Goal: Navigation & Orientation: Understand site structure

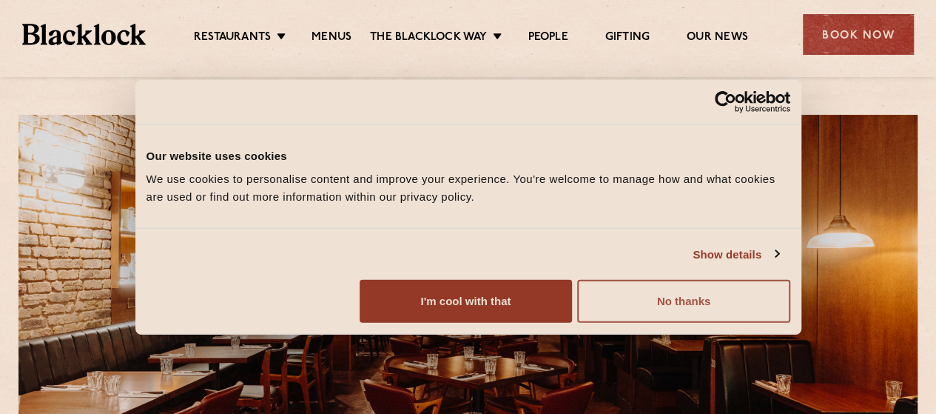
click at [789, 323] on button "No thanks" at bounding box center [683, 301] width 212 height 43
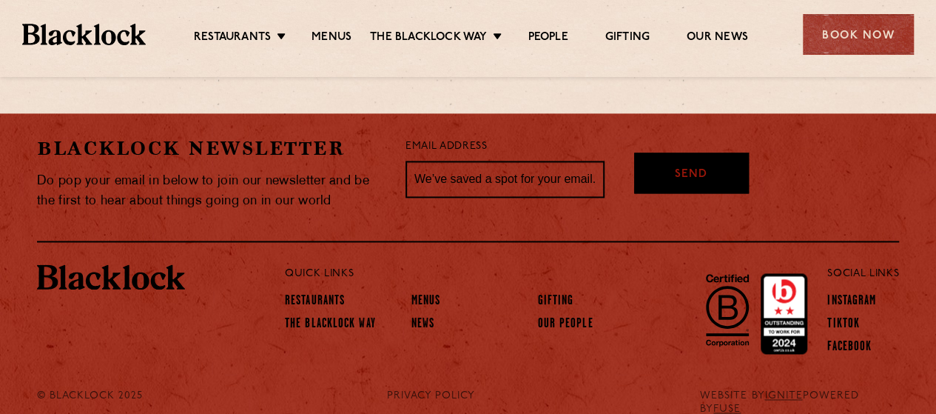
scroll to position [1006, 0]
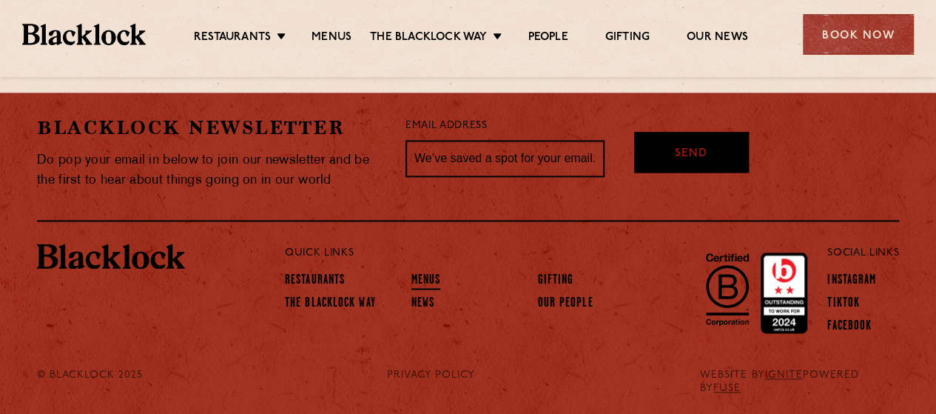
click at [431, 280] on link "Menus" at bounding box center [426, 281] width 30 height 16
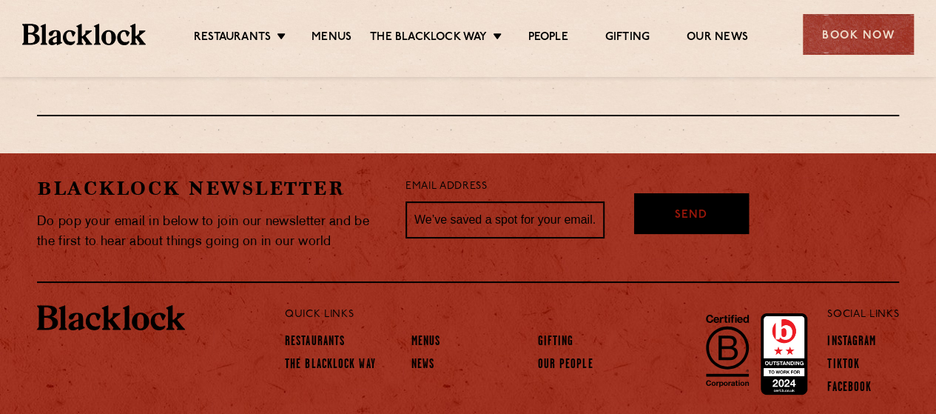
scroll to position [2776, 0]
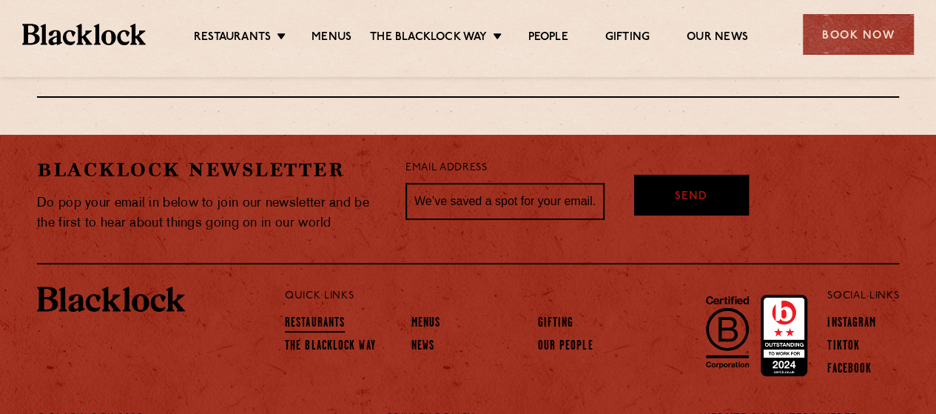
click at [337, 316] on link "Restaurants" at bounding box center [315, 324] width 60 height 16
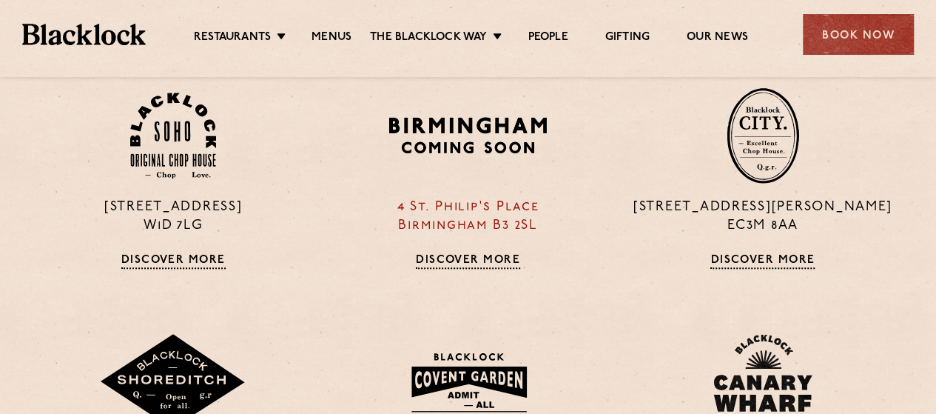
scroll to position [666, 0]
